Goal: Information Seeking & Learning: Learn about a topic

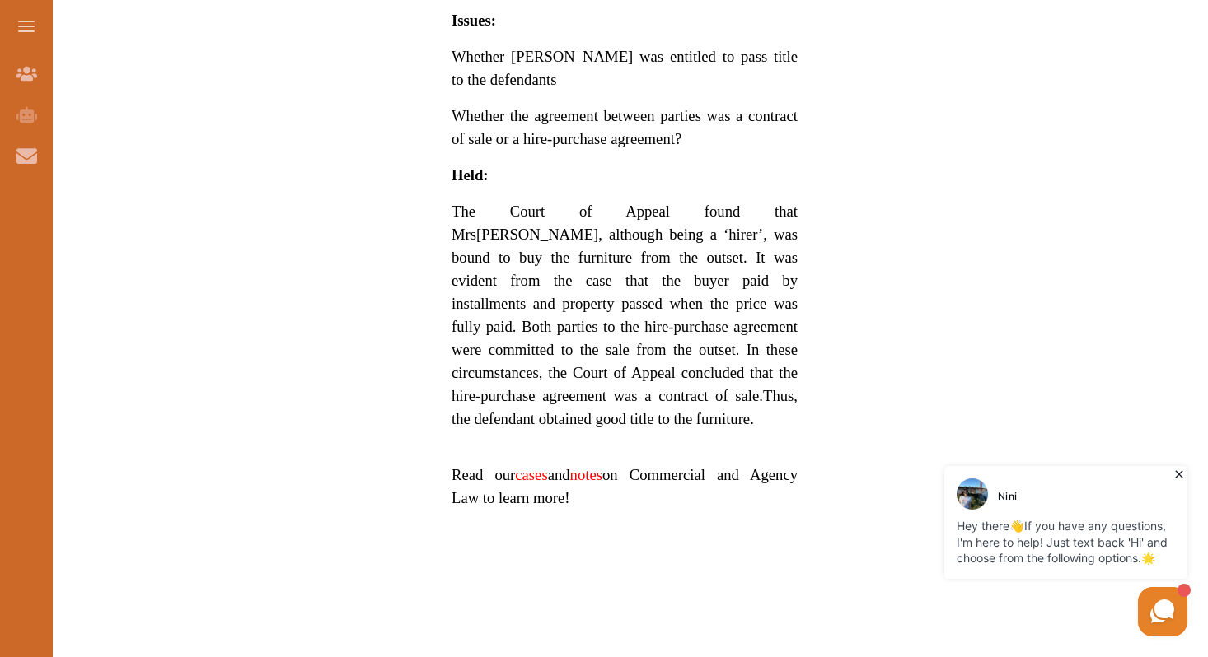
scroll to position [1313, 0]
drag, startPoint x: 450, startPoint y: 164, endPoint x: 634, endPoint y: 267, distance: 211.3
click at [653, 457] on div "We do not allow selecting and copying of our content. You can get our subscript…" at bounding box center [604, 328] width 1208 height 657
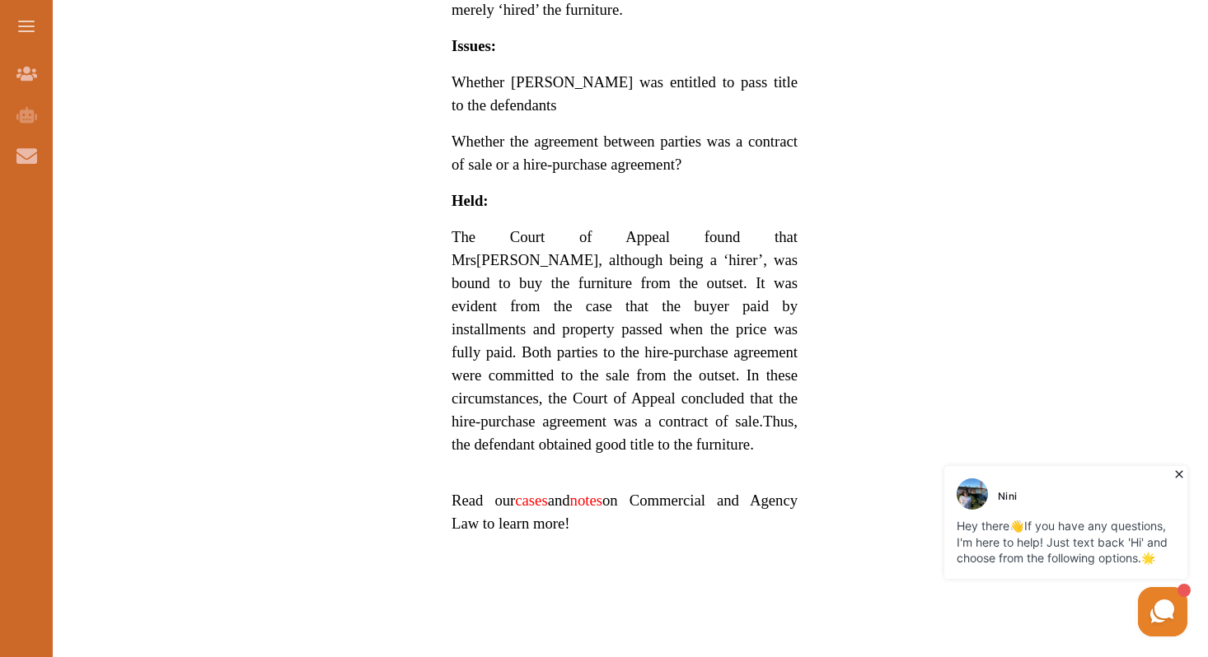
scroll to position [1284, 0]
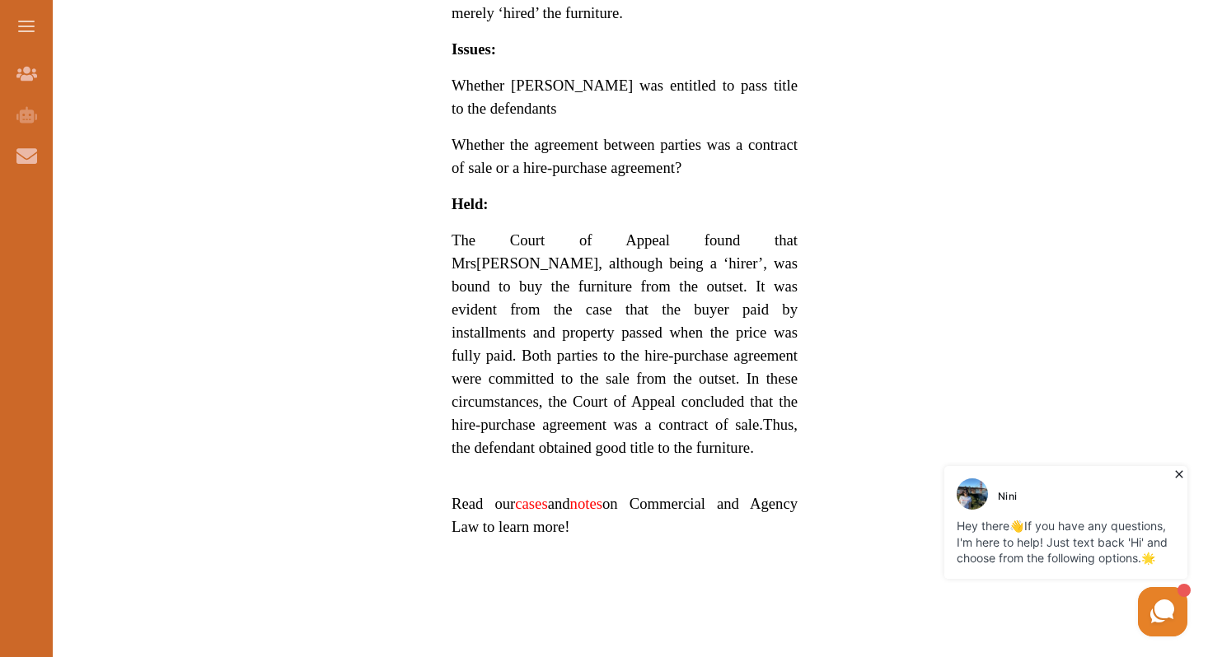
drag, startPoint x: 402, startPoint y: 194, endPoint x: 657, endPoint y: 365, distance: 307.1
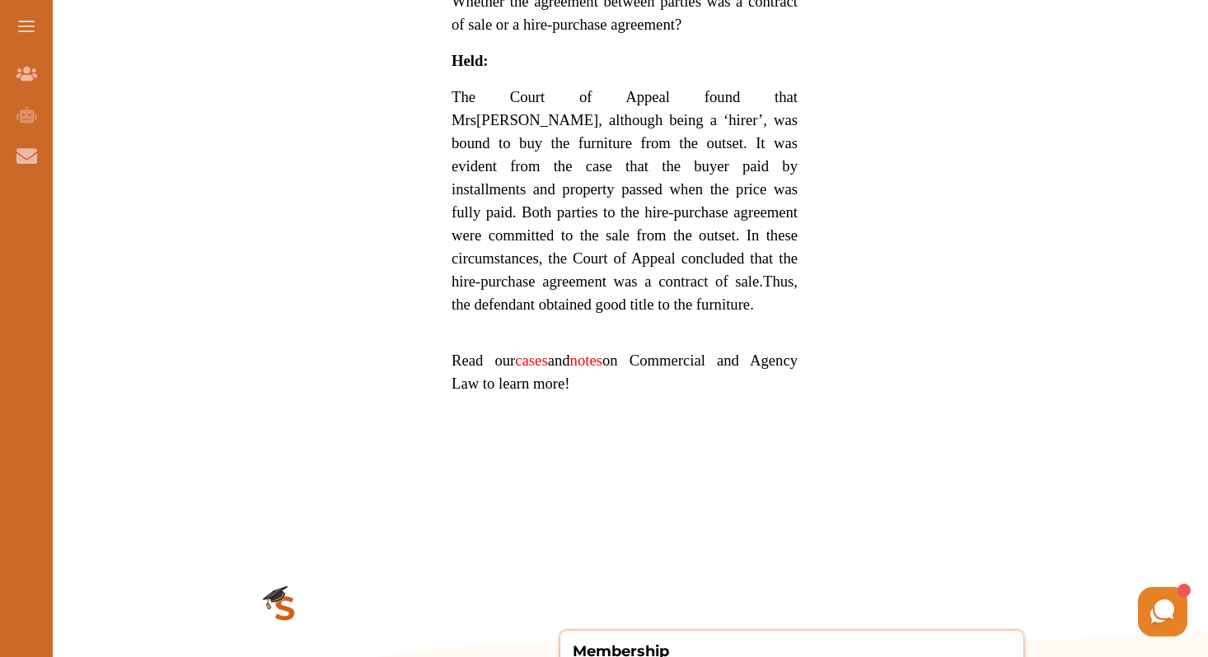
scroll to position [1425, 0]
